Goal: Communication & Community: Answer question/provide support

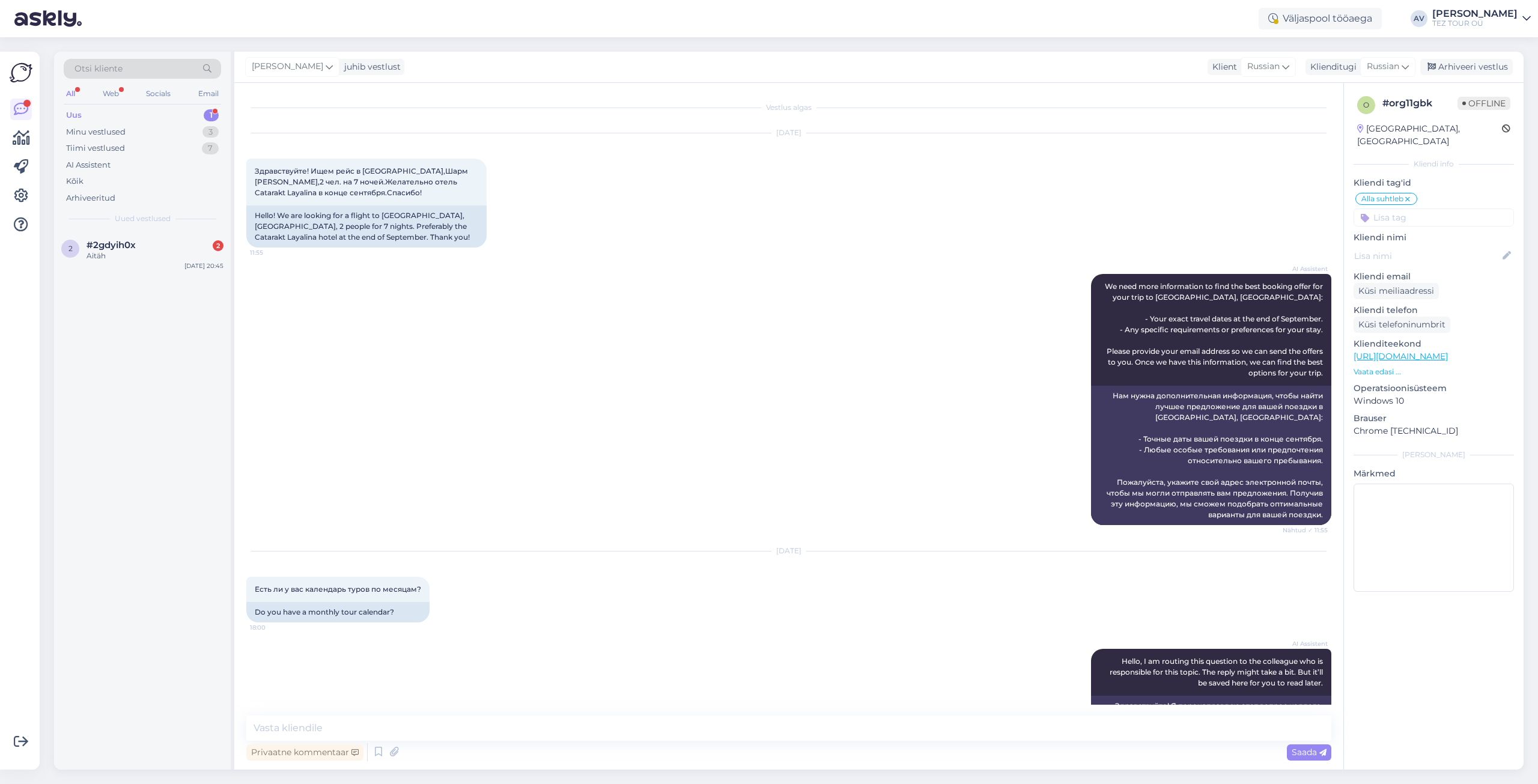
click at [114, 245] on span "#2gdyih0x" at bounding box center [111, 245] width 49 height 11
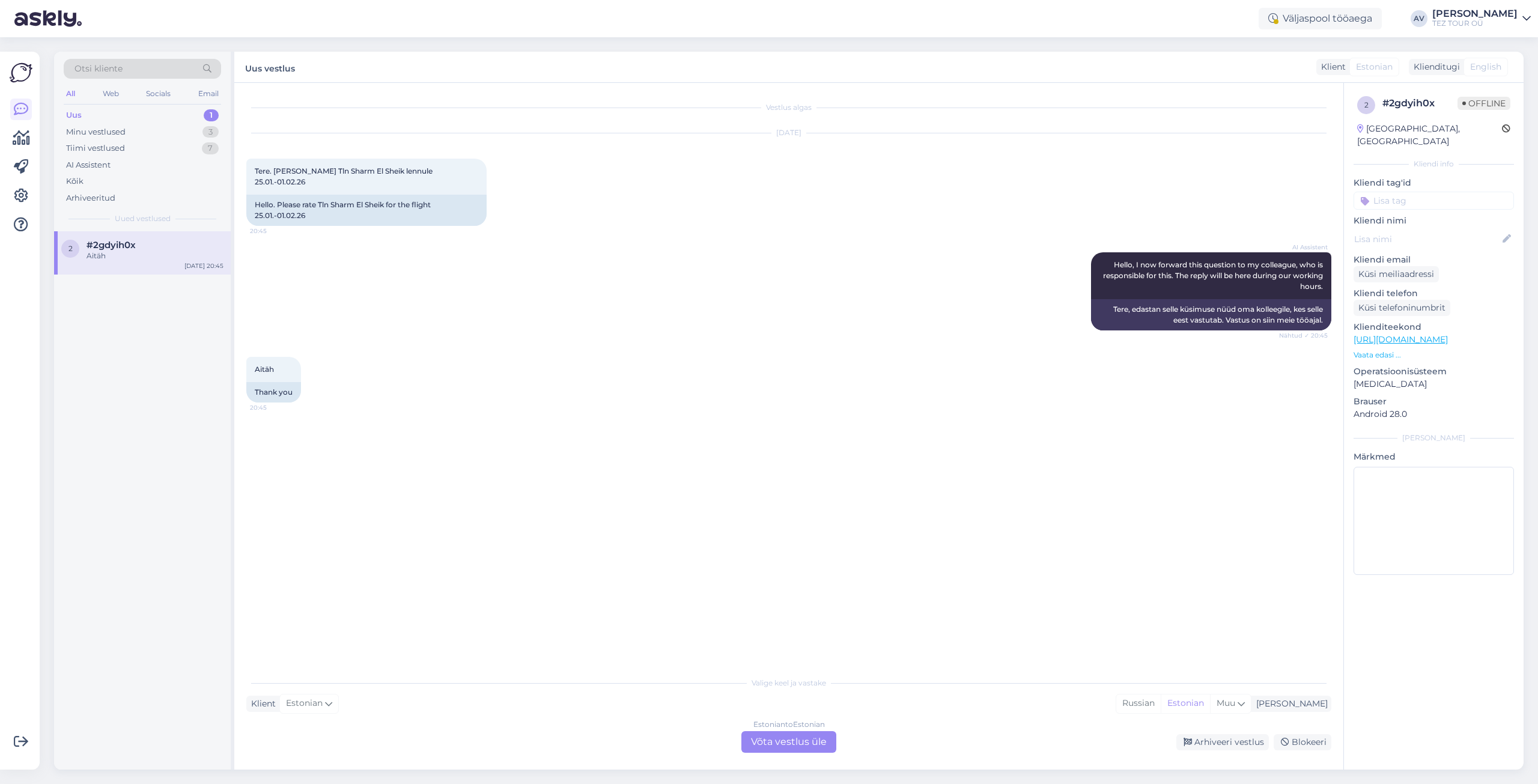
click at [779, 743] on div "Estonian to Estonian Võta vestlus üle" at bounding box center [788, 741] width 95 height 22
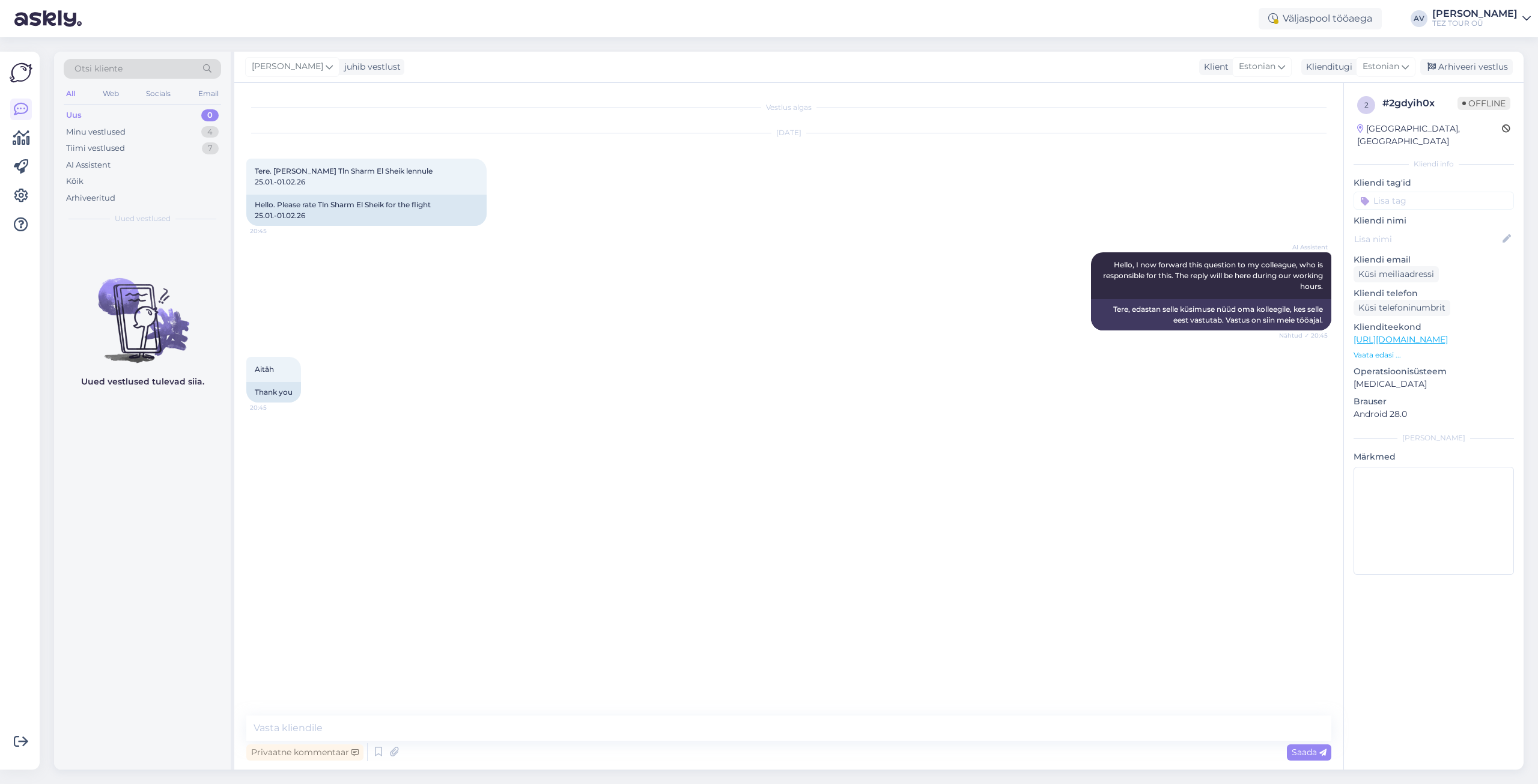
click at [1398, 192] on input at bounding box center [1433, 200] width 160 height 18
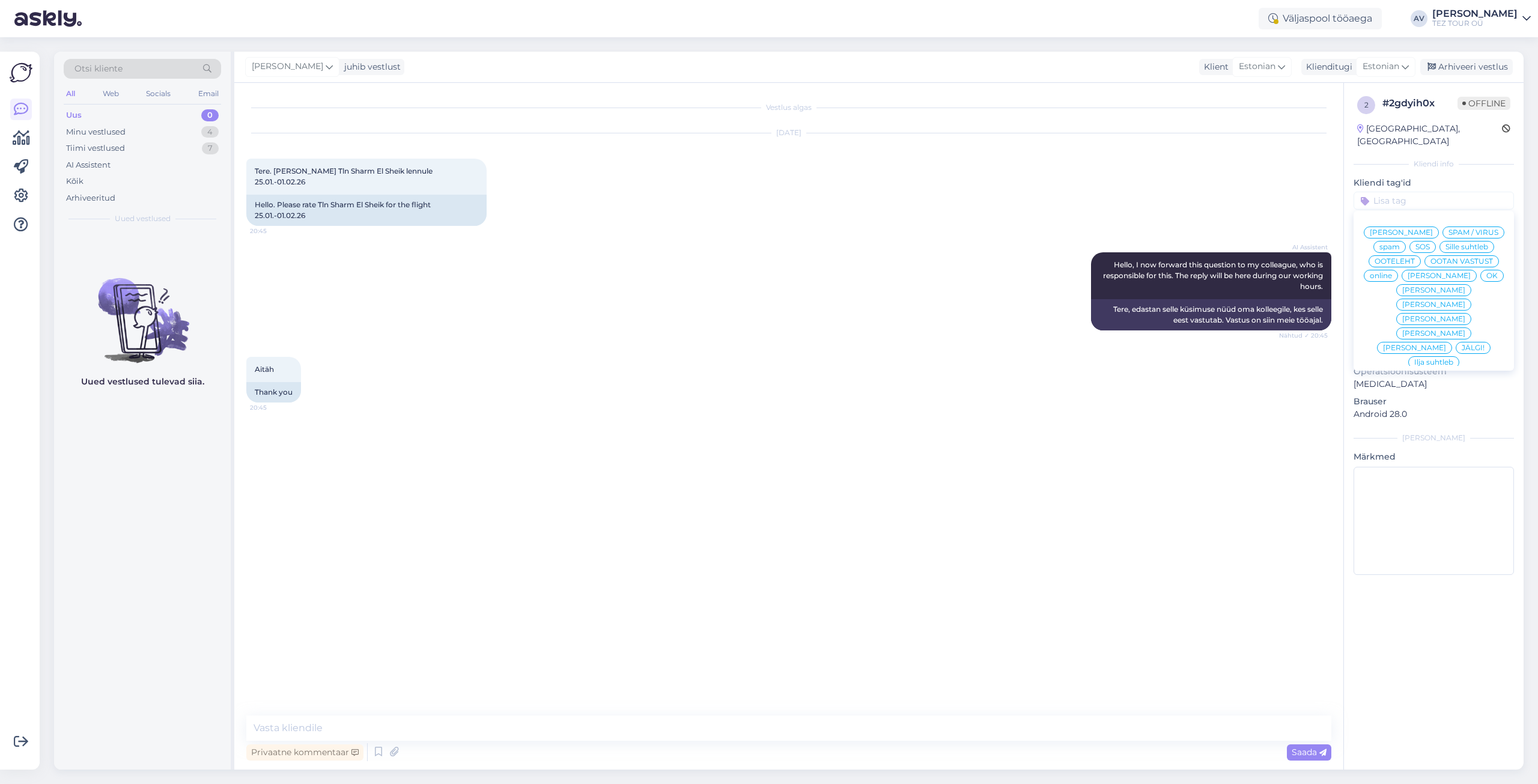
click at [1413, 445] on span "Alla suhtleb" at bounding box center [1434, 449] width 42 height 7
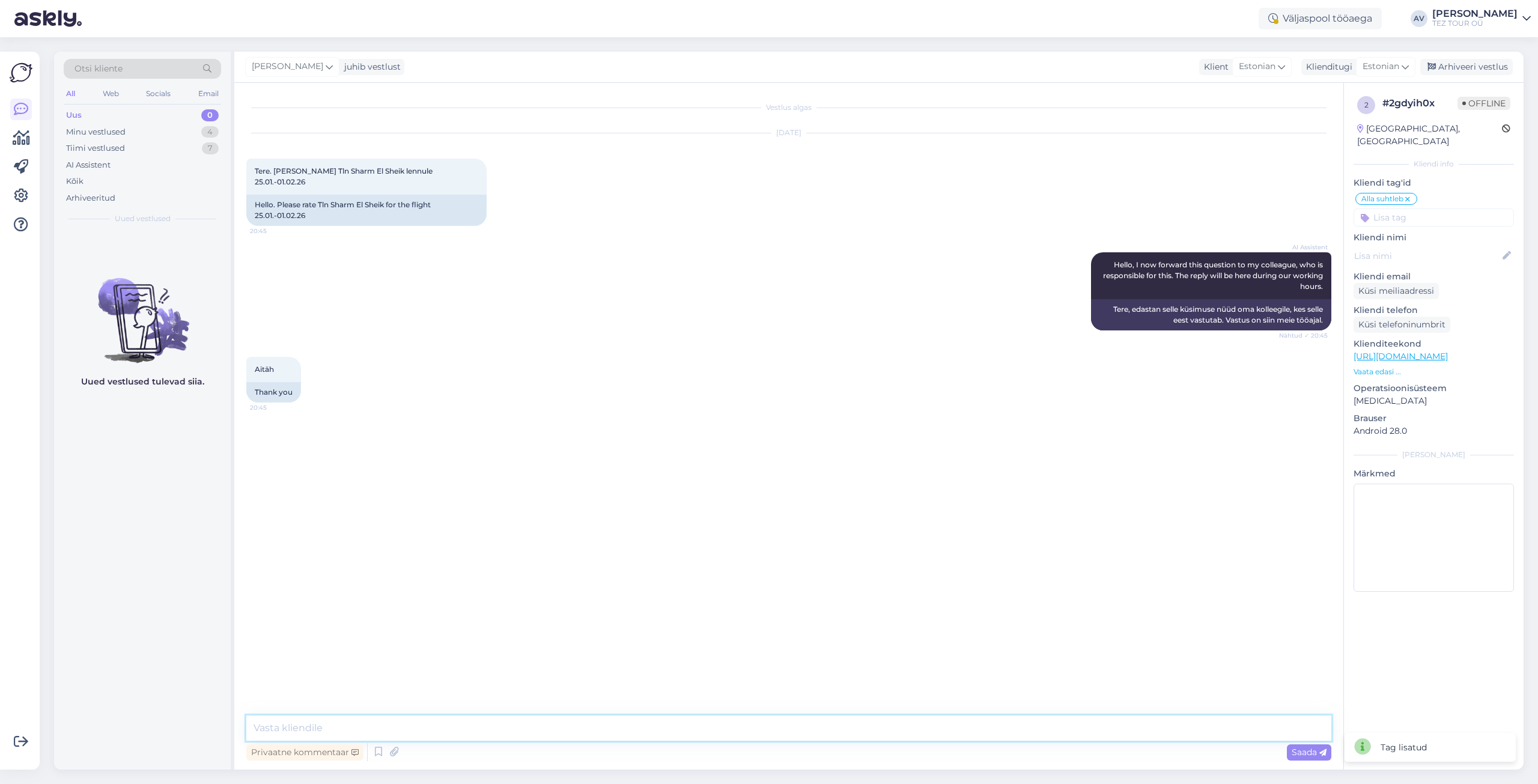
click at [1092, 733] on textarea at bounding box center [788, 728] width 1085 height 25
type textarea "Tere. Kas soovite ainult lend?"
click at [1304, 755] on span "Saada" at bounding box center [1309, 752] width 35 height 11
click at [771, 727] on textarea at bounding box center [788, 728] width 1085 height 25
paste textarea "airBaltic [GEOGRAPHIC_DATA] (TLL) - [GEOGRAPHIC_DATA] (SSH) - [GEOGRAPHIC_DATA]…"
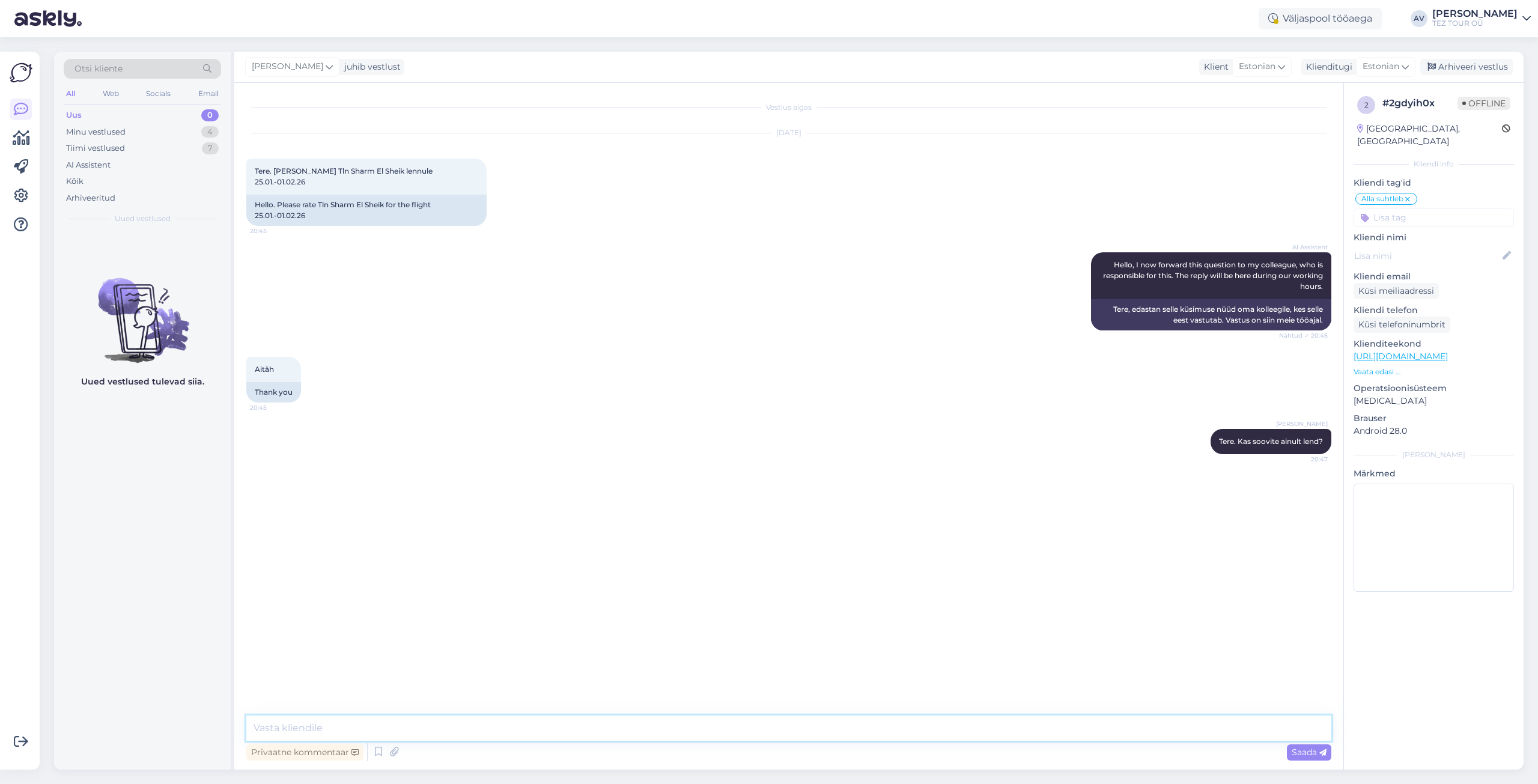
type textarea "airBaltic [GEOGRAPHIC_DATA] (TLL) - [GEOGRAPHIC_DATA] (SSH) - [GEOGRAPHIC_DATA]…"
